Goal: Information Seeking & Learning: Learn about a topic

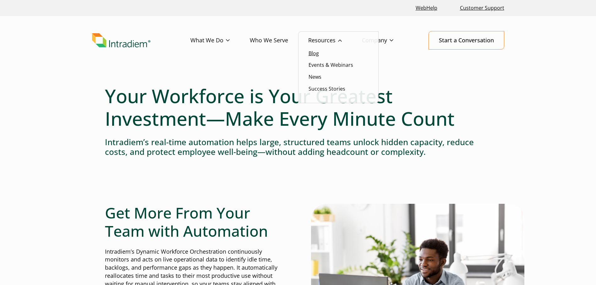
click at [315, 54] on link "Blog" at bounding box center [313, 53] width 10 height 7
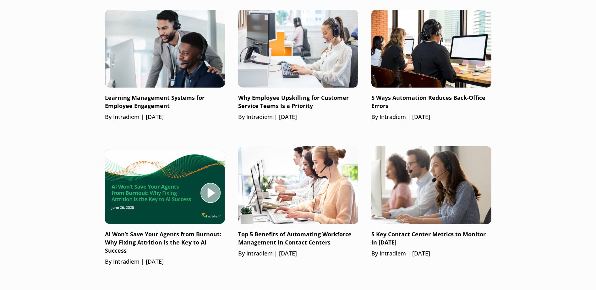
scroll to position [440, 0]
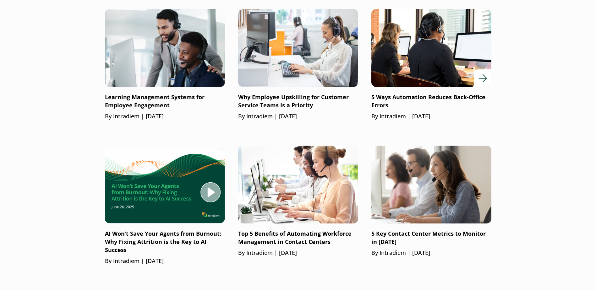
drag, startPoint x: 367, startPoint y: 95, endPoint x: 389, endPoint y: 104, distance: 23.3
click at [389, 104] on ul "Learning Management Systems for Employee Engagement By Intradiem | July 17, 202…" at bounding box center [298, 273] width 386 height 529
copy p "5 Ways Automation Reduces Back-Office Errors"
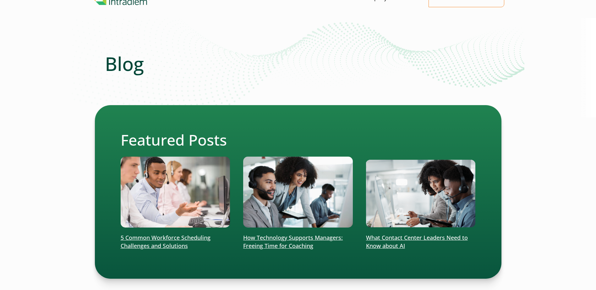
scroll to position [0, 0]
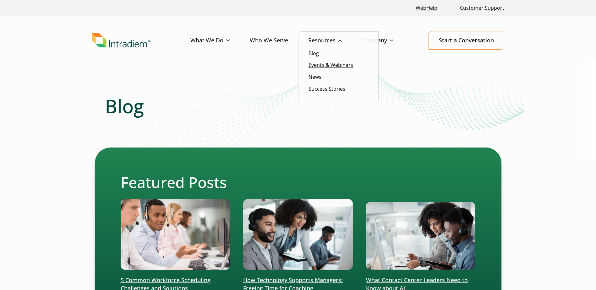
click at [319, 63] on link "Events & Webinars" at bounding box center [330, 65] width 45 height 7
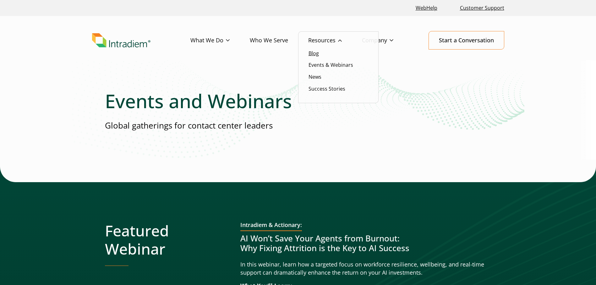
click at [316, 52] on link "Blog" at bounding box center [313, 53] width 10 height 7
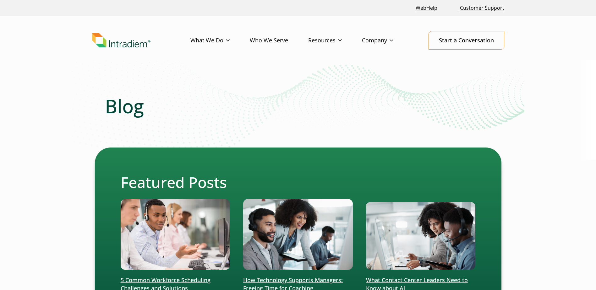
click at [275, 40] on link "Who We Serve" at bounding box center [279, 40] width 58 height 18
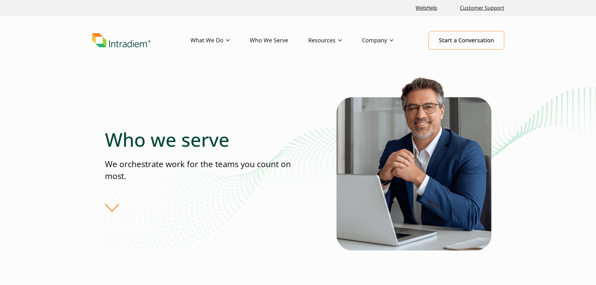
click at [122, 51] on header "Menu What We Do Platform Who We Serve Resources Blog Events & Webinars News Suc…" at bounding box center [298, 45] width 596 height 59
click at [122, 47] on img "Link to homepage of Intradiem" at bounding box center [121, 40] width 58 height 14
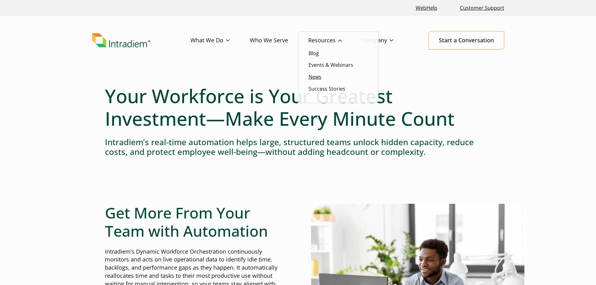
click at [317, 75] on link "News" at bounding box center [314, 76] width 13 height 7
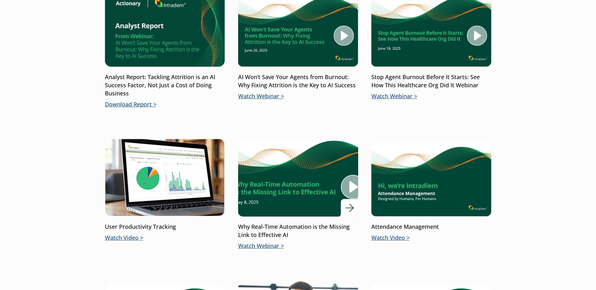
scroll to position [471, 0]
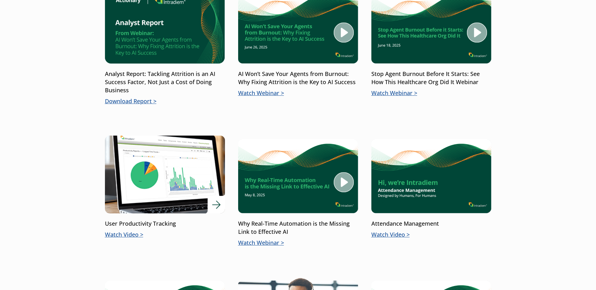
click at [139, 229] on div "User Productivity Tracking Watch Video" at bounding box center [165, 229] width 120 height 19
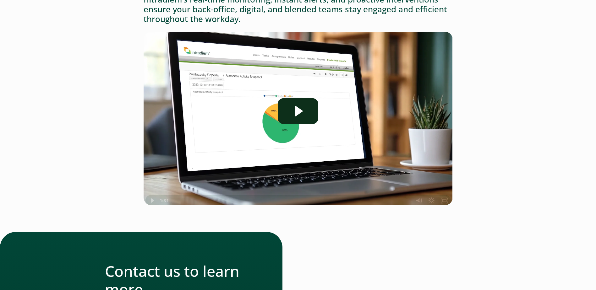
scroll to position [94, 0]
